Goal: Download file/media

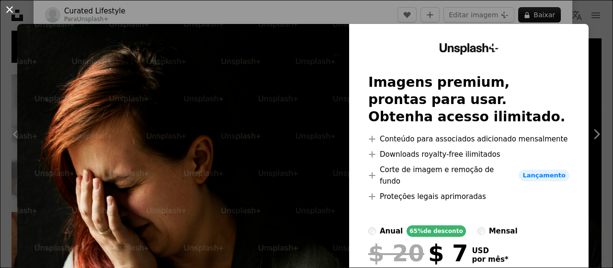
click at [11, 10] on button "An X shape" at bounding box center [9, 9] width 11 height 11
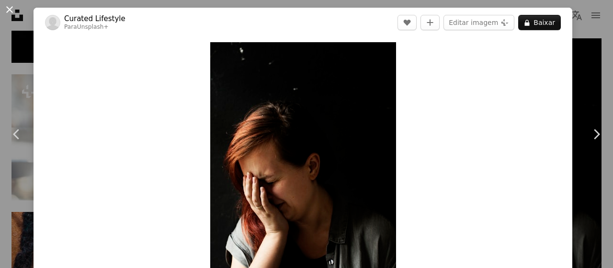
click at [8, 6] on button "An X shape" at bounding box center [9, 9] width 11 height 11
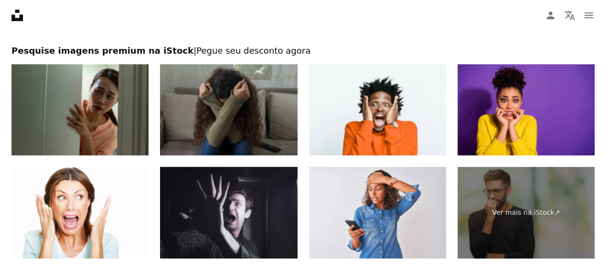
scroll to position [1964, 0]
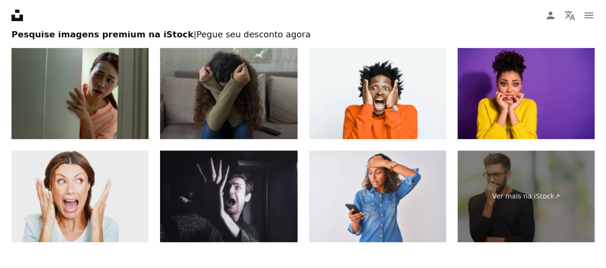
click at [80, 191] on img at bounding box center [79, 196] width 137 height 92
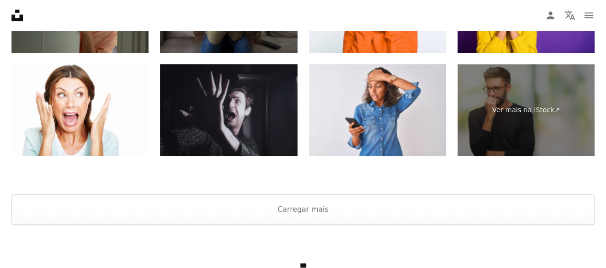
scroll to position [2060, 0]
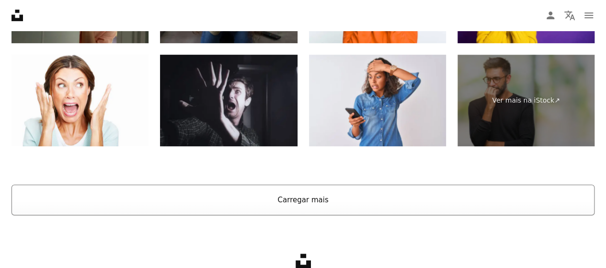
click at [308, 198] on button "Carregar mais" at bounding box center [302, 199] width 583 height 31
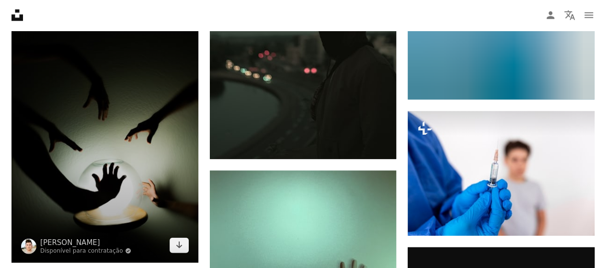
scroll to position [8337, 0]
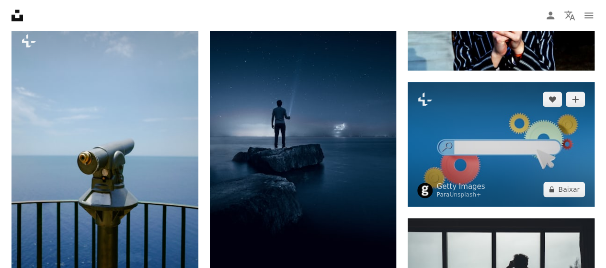
scroll to position [632, 0]
